Goal: Task Accomplishment & Management: Use online tool/utility

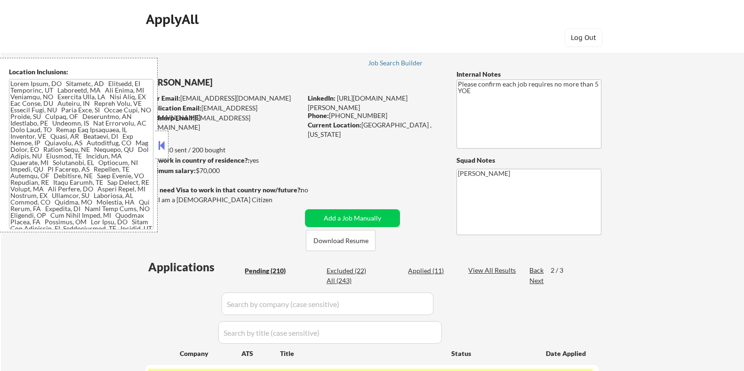
select select ""pending""
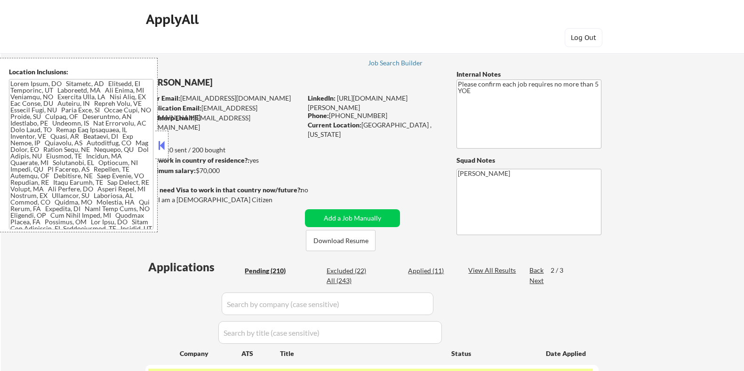
select select ""pending""
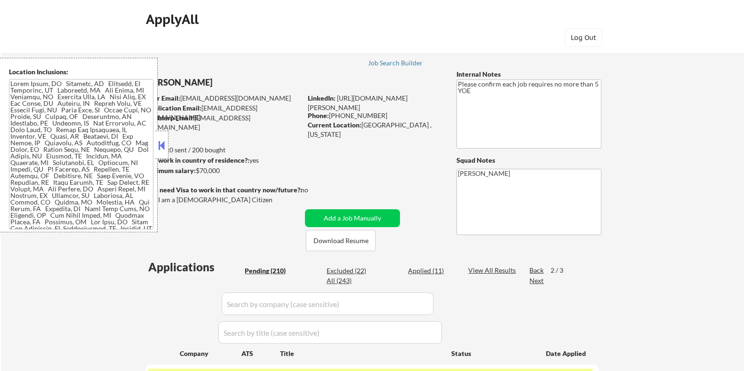
select select ""pending""
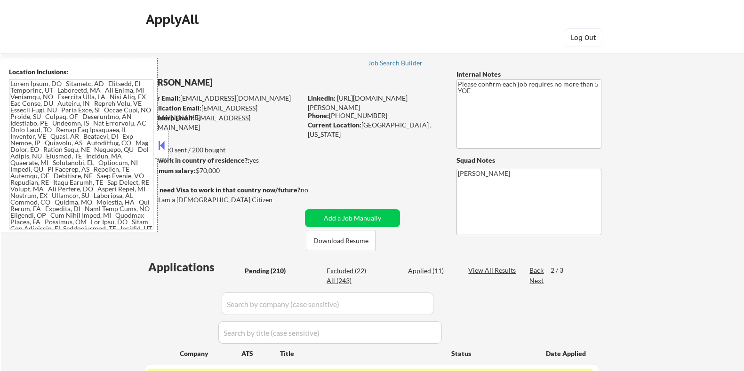
select select ""pending""
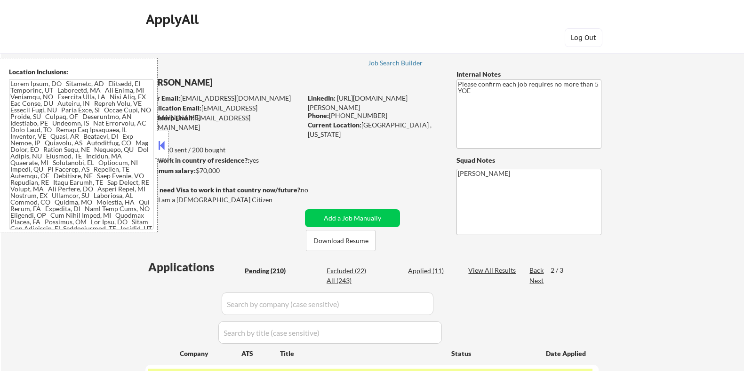
select select ""pending""
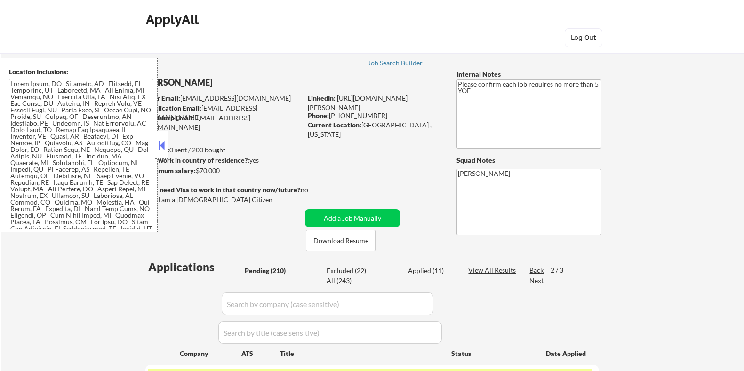
select select ""pending""
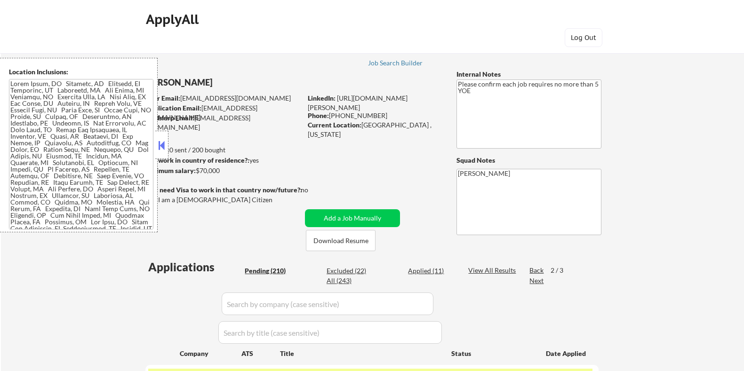
select select ""pending""
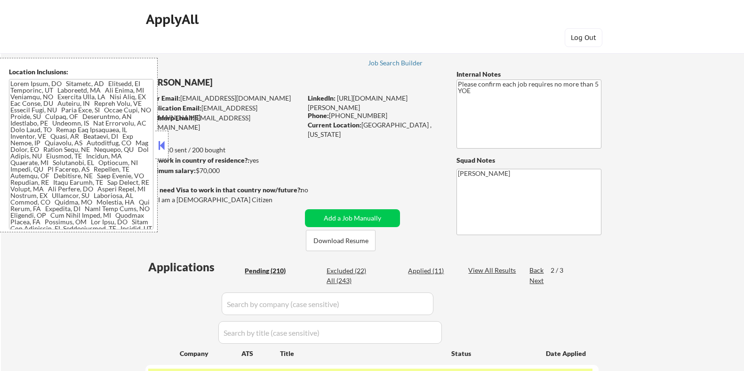
select select ""pending""
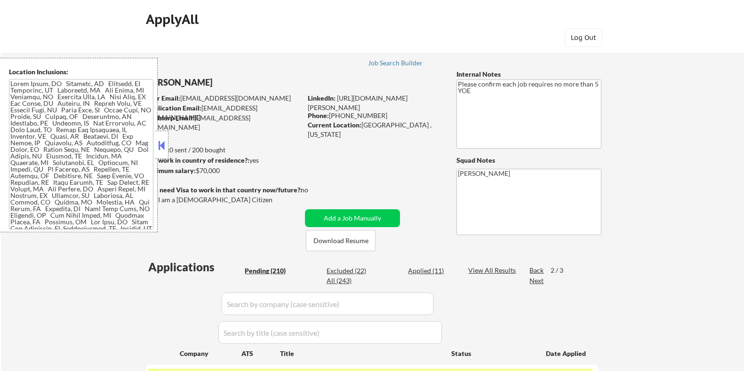
select select ""pending""
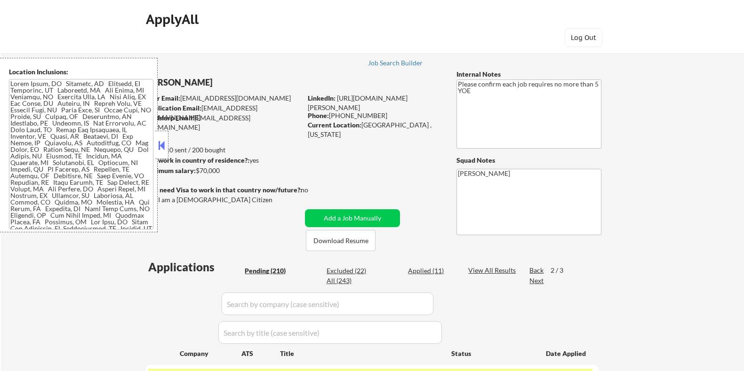
select select ""pending""
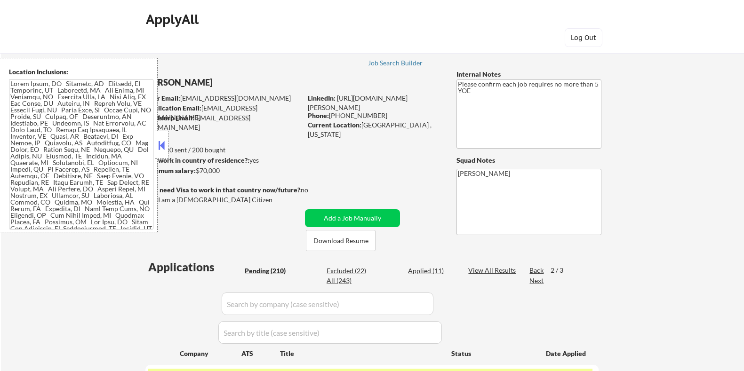
select select ""pending""
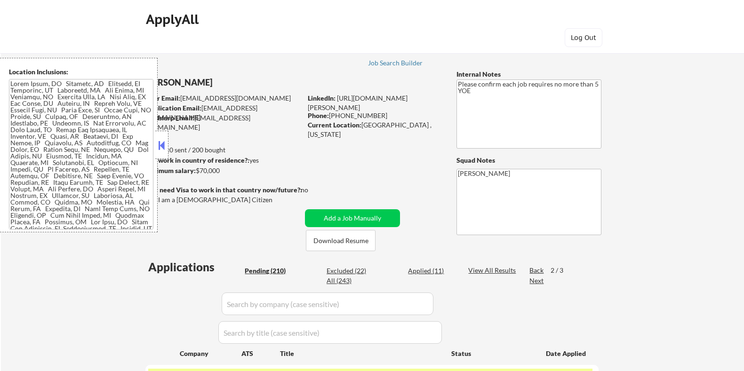
select select ""pending""
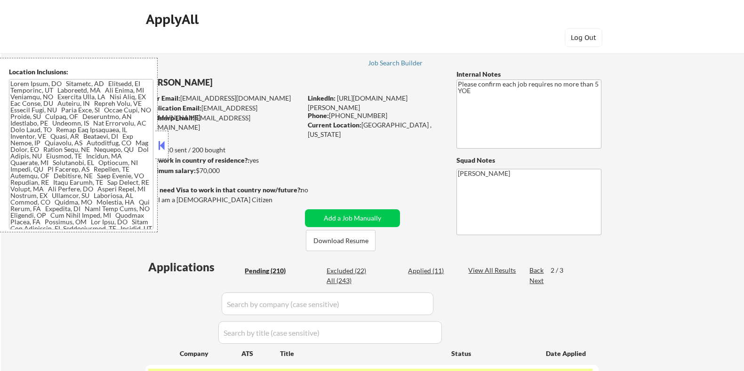
select select ""pending""
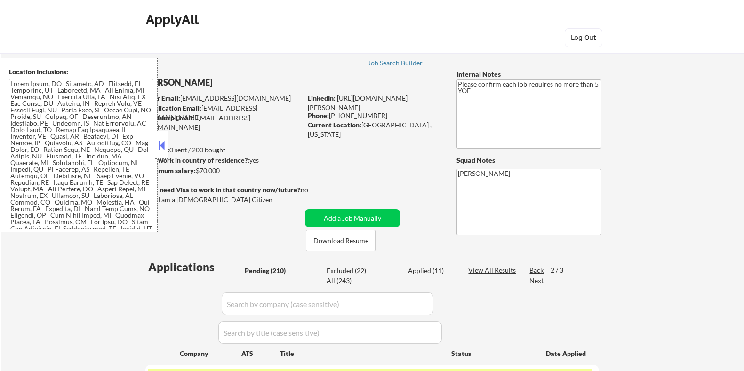
select select ""pending""
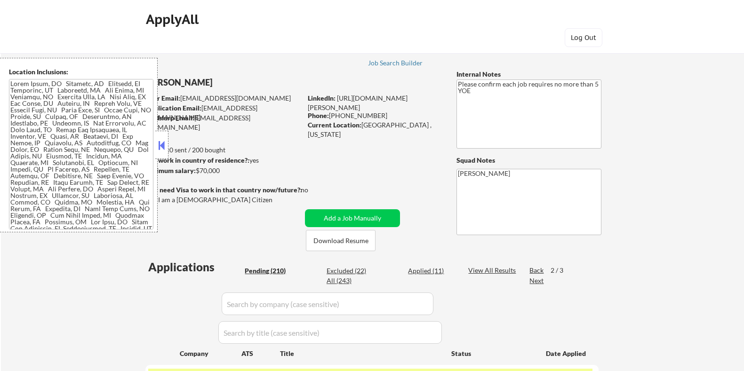
select select ""pending""
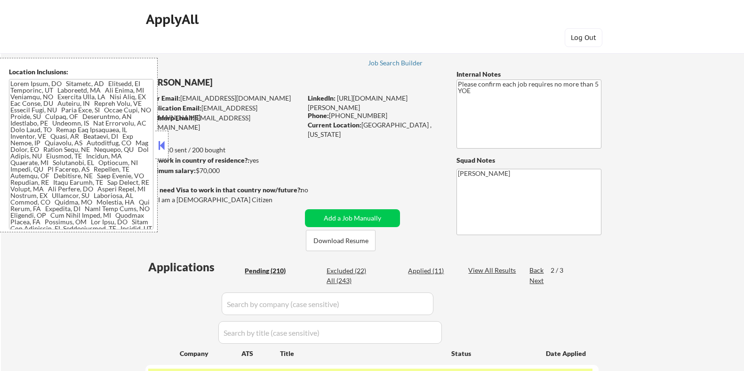
select select ""pending""
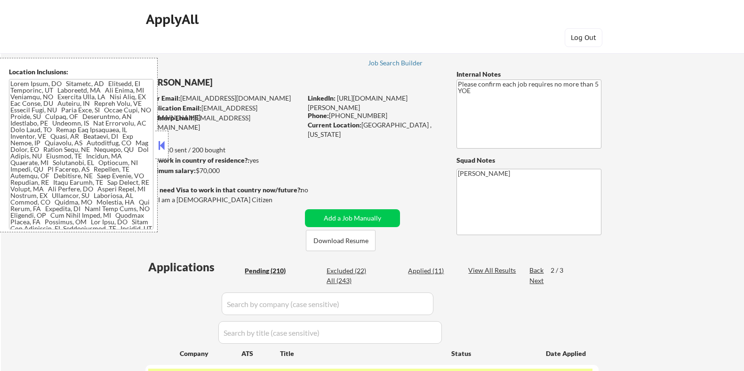
select select ""pending""
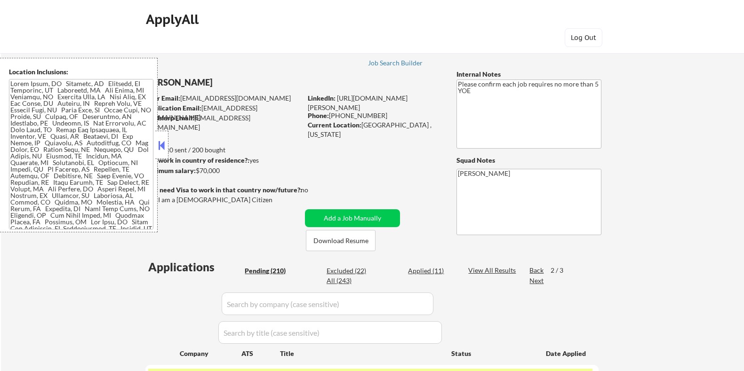
select select ""pending""
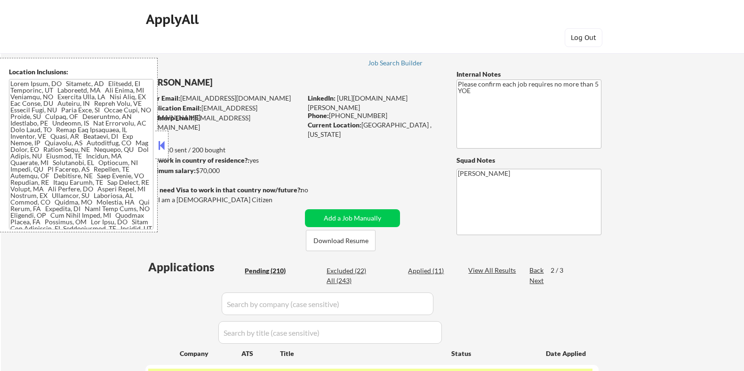
select select ""pending""
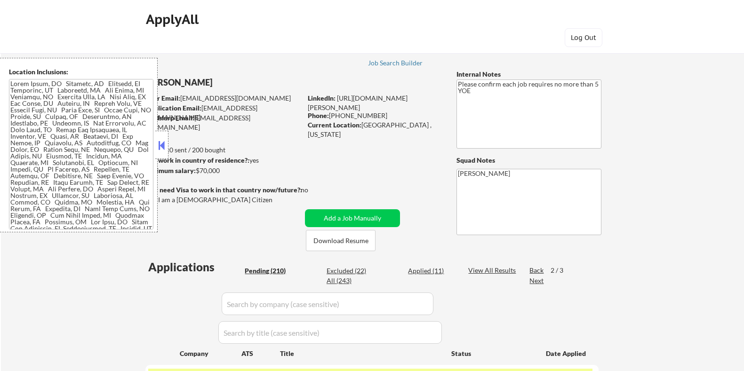
select select ""pending""
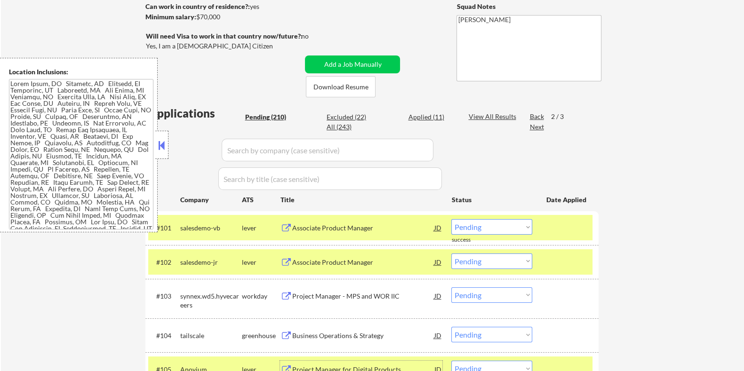
scroll to position [124, 0]
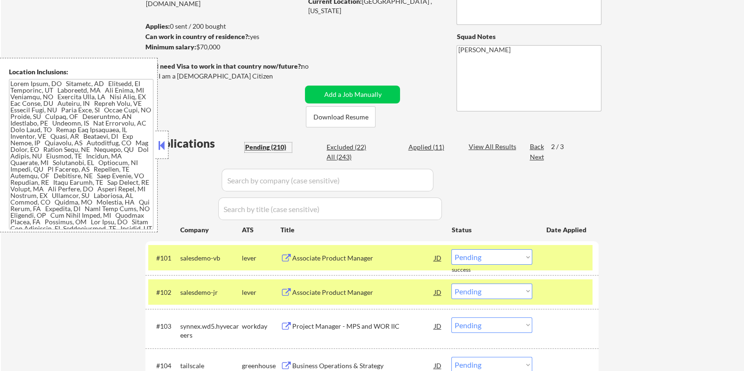
click at [267, 146] on div "Pending (210)" at bounding box center [268, 147] width 47 height 9
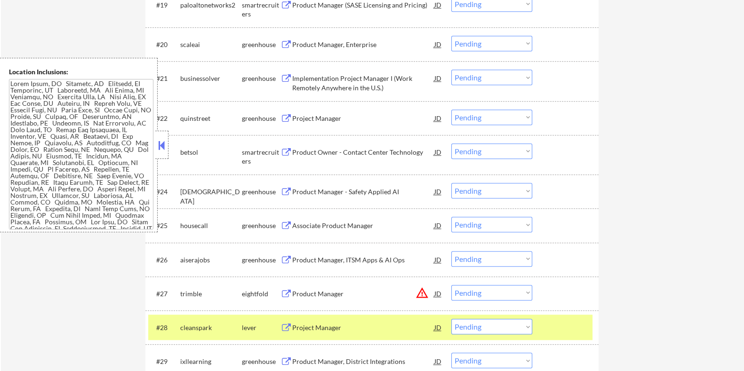
scroll to position [1124, 0]
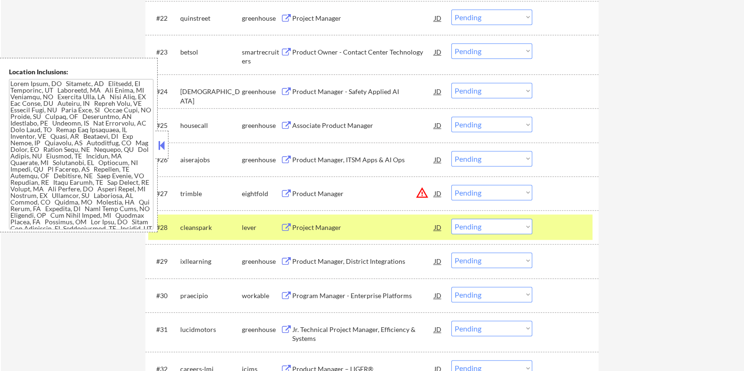
click at [326, 227] on div "Project Manager" at bounding box center [363, 227] width 142 height 9
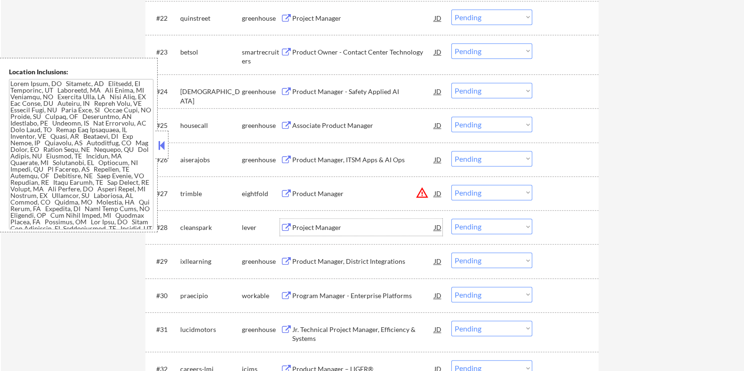
click at [479, 228] on select "Choose an option... Pending Applied Excluded (Questions) Excluded (Expired) Exc…" at bounding box center [491, 227] width 81 height 16
click at [451, 219] on select "Choose an option... Pending Applied Excluded (Questions) Excluded (Expired) Exc…" at bounding box center [491, 227] width 81 height 16
select select ""pending""
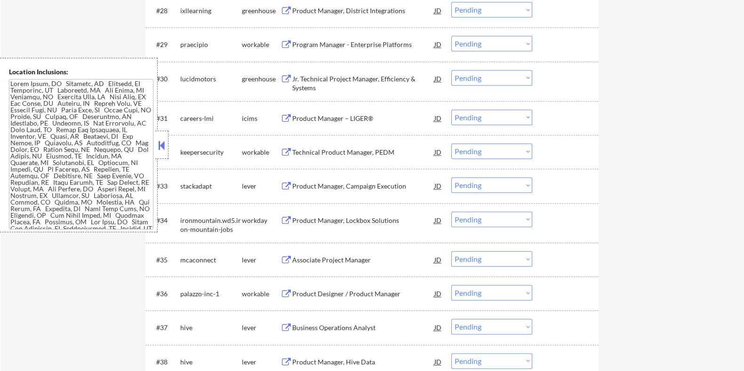
scroll to position [1359, 0]
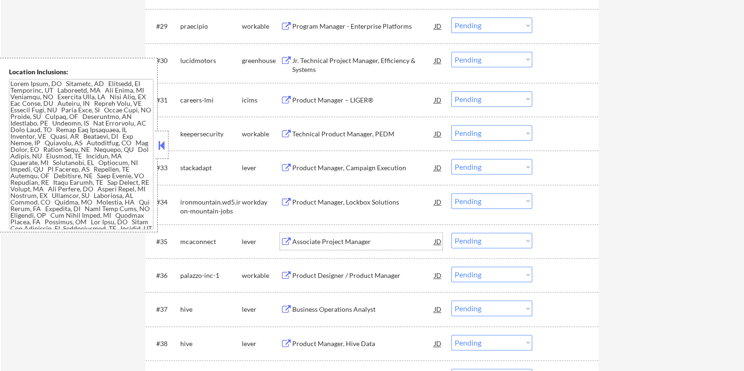
click at [328, 237] on div "Associate Project Manager" at bounding box center [363, 241] width 142 height 9
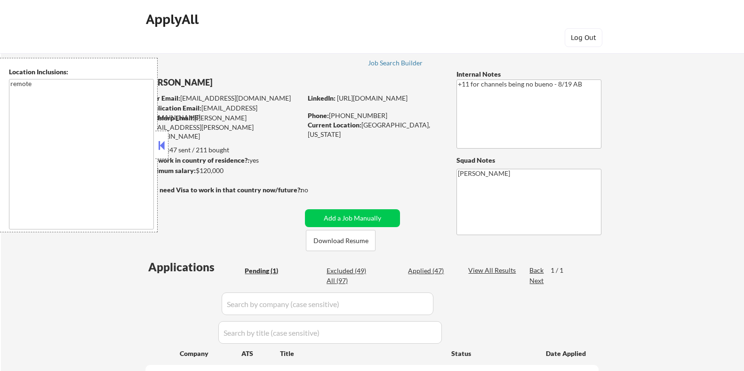
select select ""pending""
